Goal: Task Accomplishment & Management: Manage account settings

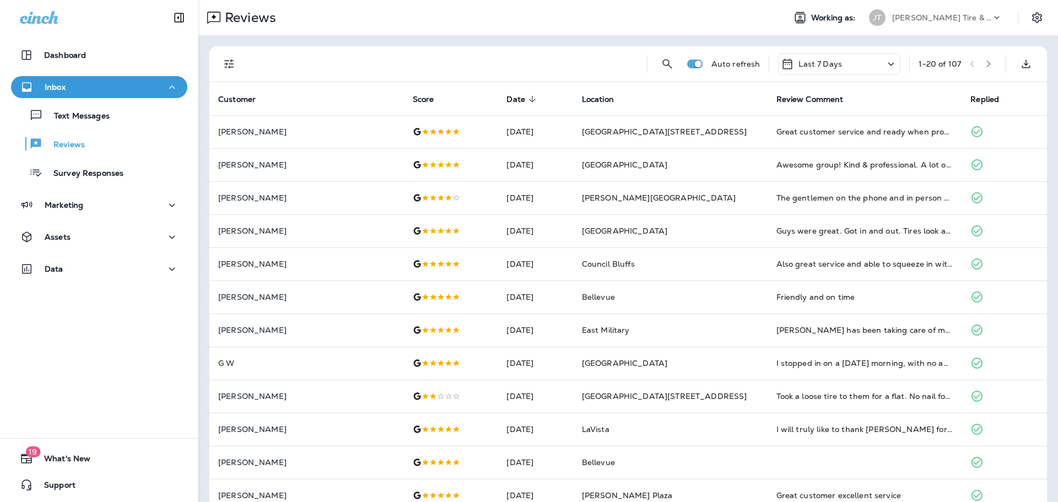
scroll to position [286, 0]
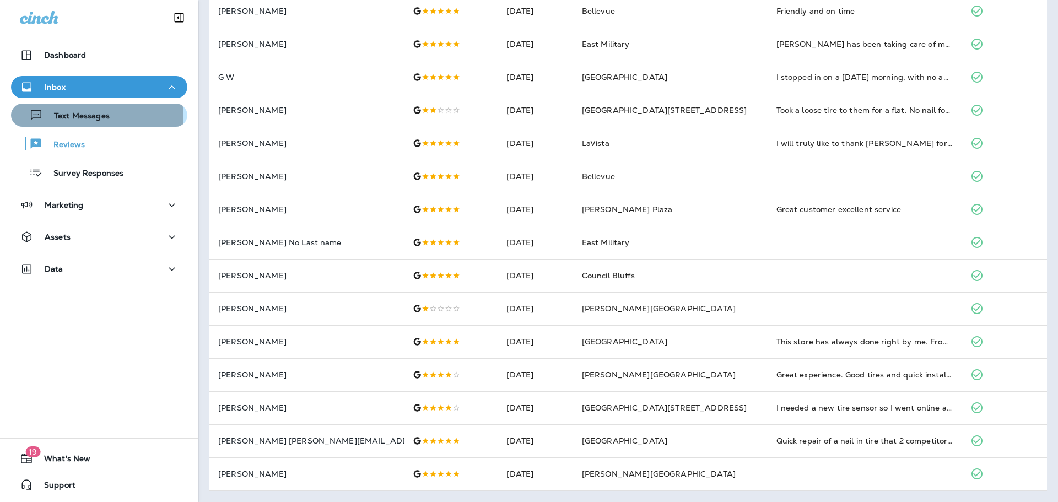
click at [80, 118] on p "Text Messages" at bounding box center [76, 116] width 67 height 10
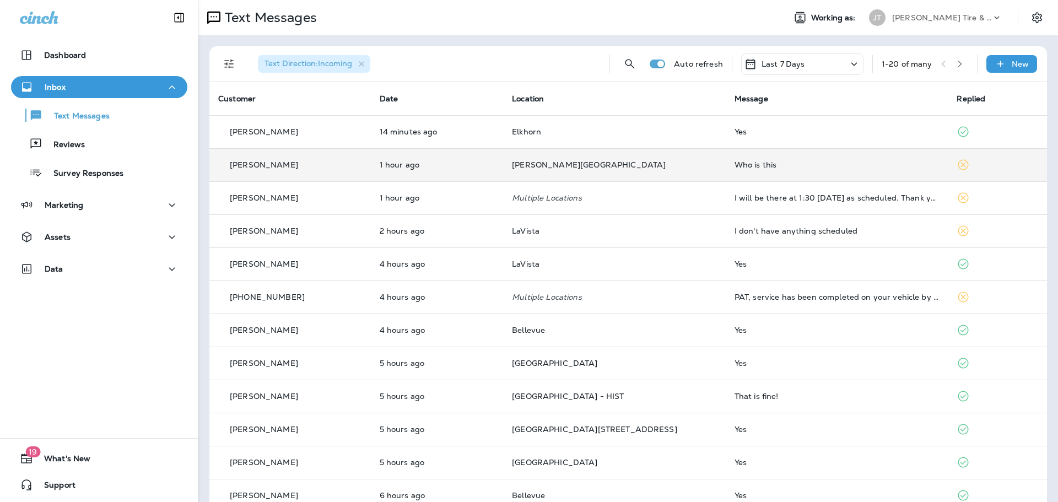
click at [817, 165] on div "Who is this" at bounding box center [837, 164] width 205 height 9
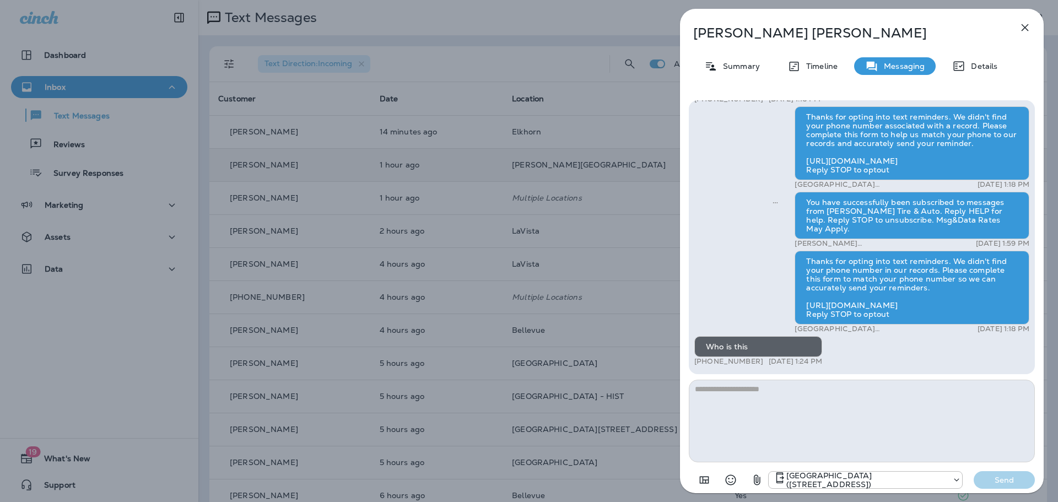
click at [82, 144] on div "[PERSON_NAME] Summary Timeline Messaging Details Thank you for stopping by [PER…" at bounding box center [529, 251] width 1058 height 502
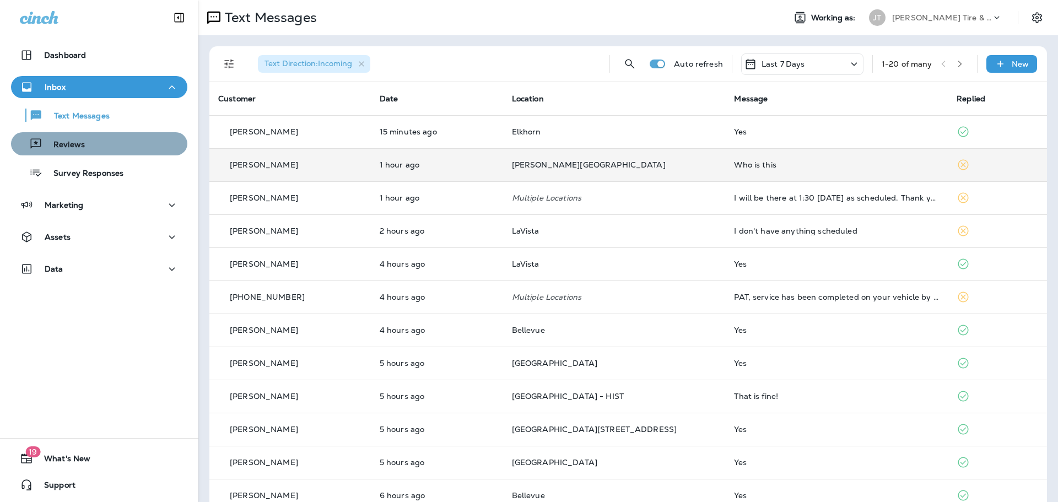
click at [102, 144] on div "Reviews" at bounding box center [99, 144] width 168 height 17
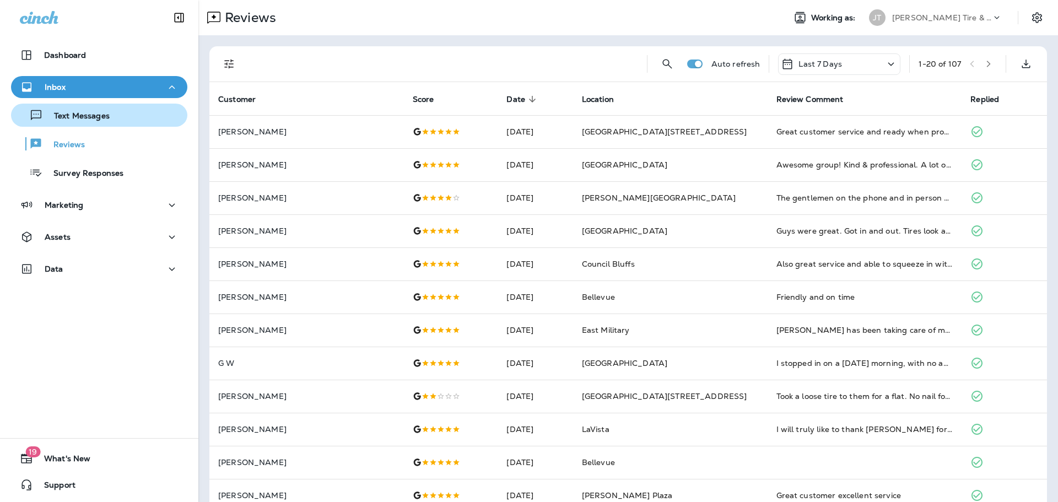
click at [94, 113] on p "Text Messages" at bounding box center [76, 116] width 67 height 10
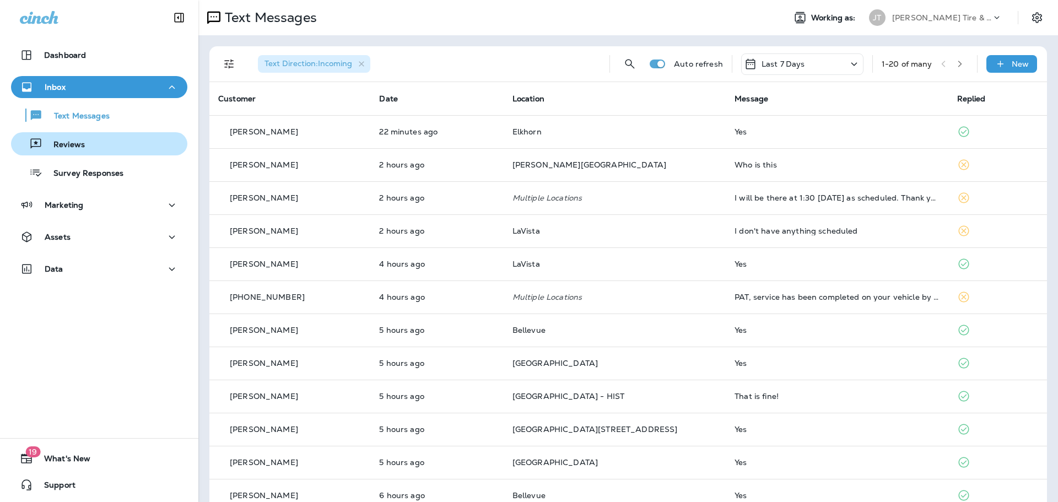
click at [61, 140] on p "Reviews" at bounding box center [63, 145] width 42 height 10
